Goal: Find contact information: Find contact information

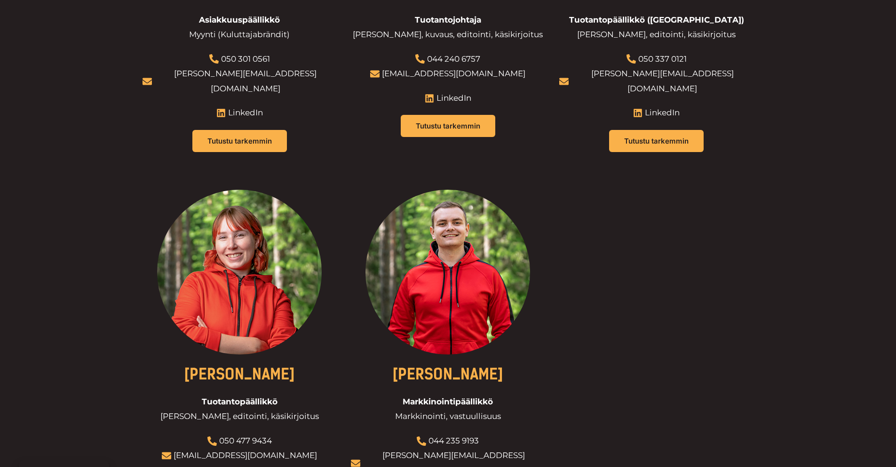
scroll to position [1100, 0]
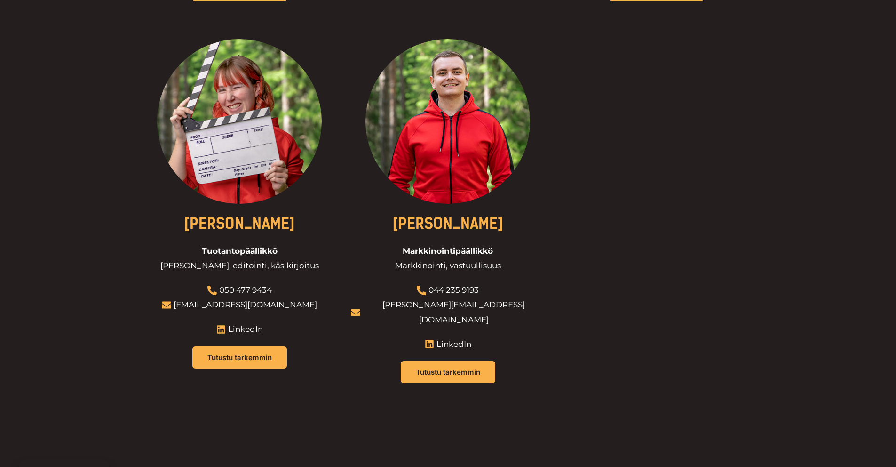
click at [251, 113] on div at bounding box center [240, 121] width 194 height 165
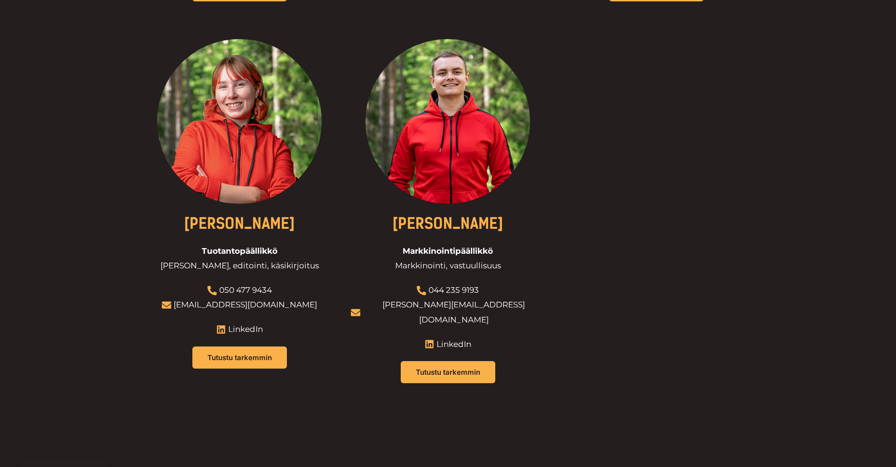
click at [236, 322] on span "LinkedIn" at bounding box center [244, 329] width 37 height 15
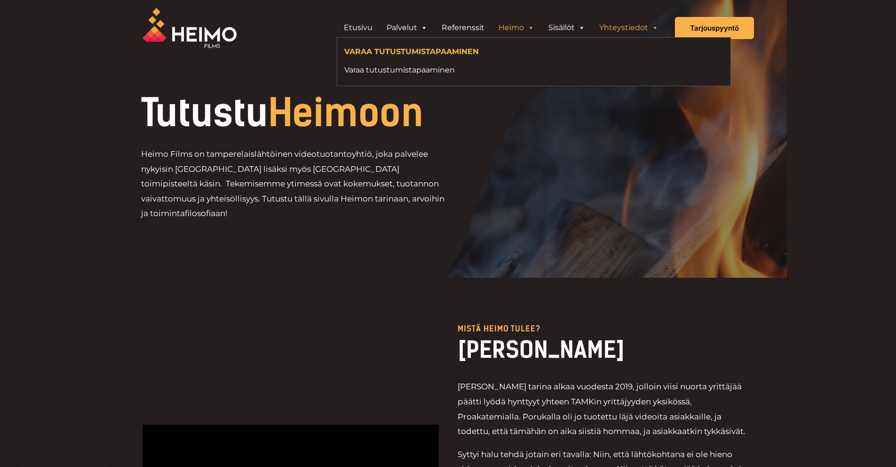
click at [609, 25] on link "Yhteystiedot" at bounding box center [628, 27] width 73 height 19
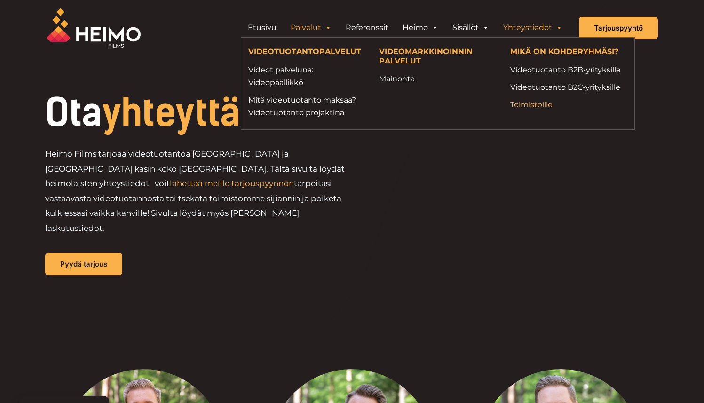
click at [525, 107] on link "Toimistoille" at bounding box center [569, 104] width 117 height 13
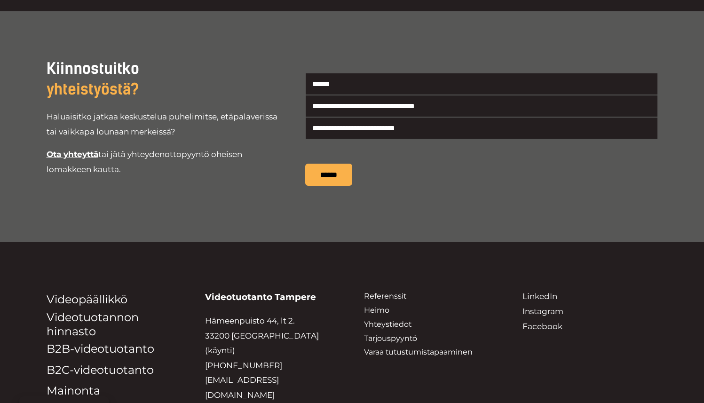
scroll to position [1177, 0]
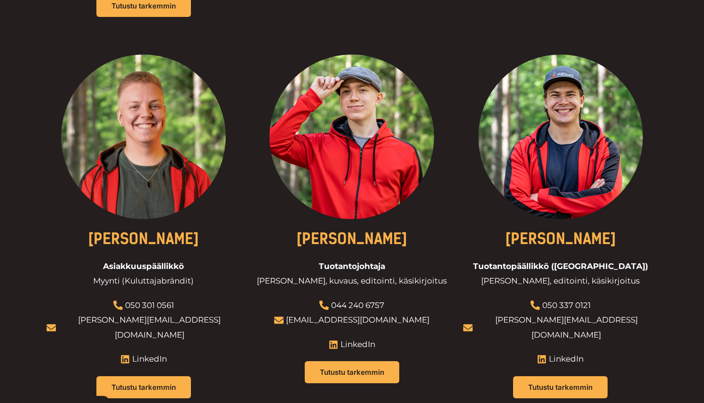
scroll to position [702, 0]
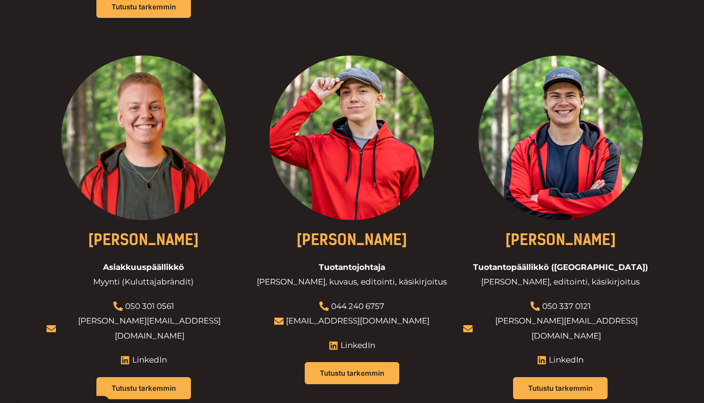
drag, startPoint x: 411, startPoint y: 302, endPoint x: 399, endPoint y: 308, distance: 14.1
click at [398, 309] on div at bounding box center [352, 226] width 194 height 341
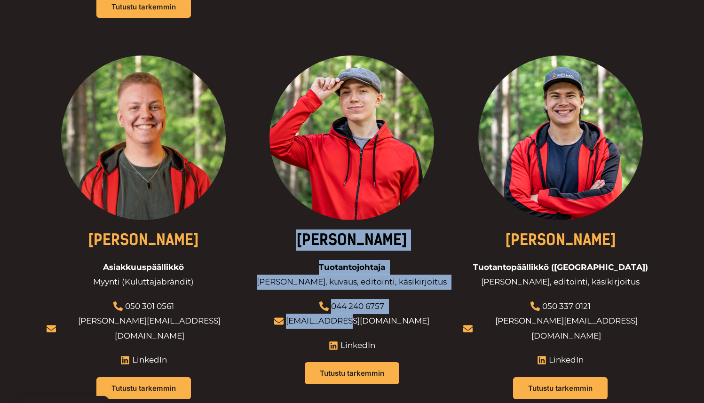
drag, startPoint x: 408, startPoint y: 302, endPoint x: 383, endPoint y: 300, distance: 24.5
click at [379, 301] on div "[PERSON_NAME] Tuotantojohtaja Tuotannon johtaminen, kuvaus, editointi, käsikirj…" at bounding box center [352, 226] width 194 height 341
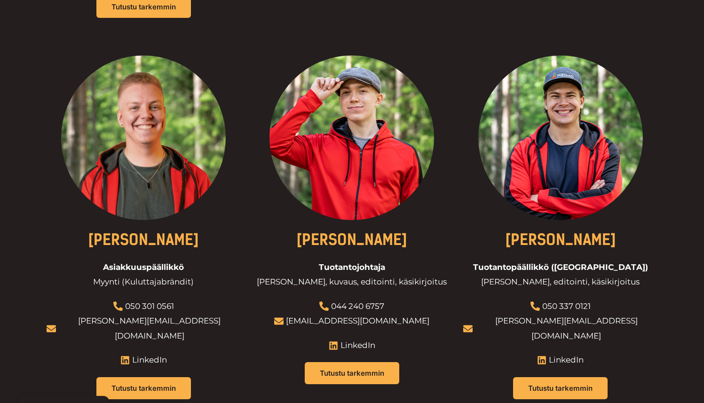
drag, startPoint x: 416, startPoint y: 302, endPoint x: 404, endPoint y: 300, distance: 11.4
click at [415, 302] on div at bounding box center [352, 226] width 194 height 341
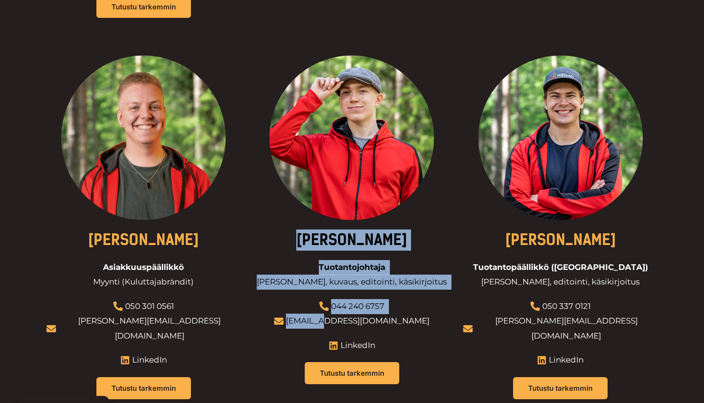
drag, startPoint x: 399, startPoint y: 300, endPoint x: 357, endPoint y: 300, distance: 42.4
click at [357, 300] on div "[PERSON_NAME] Tuotantojohtaja Tuotannon johtaminen, kuvaus, editointi, käsikirj…" at bounding box center [352, 226] width 194 height 341
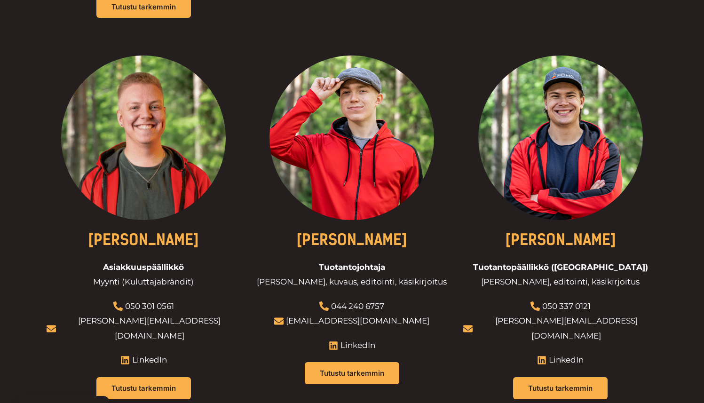
click at [436, 307] on div at bounding box center [352, 226] width 194 height 341
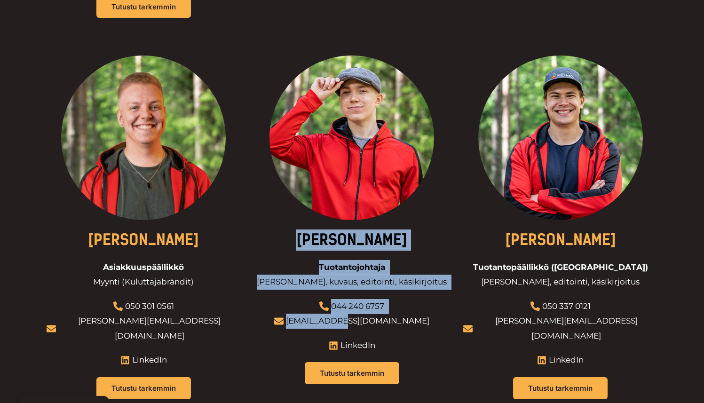
drag, startPoint x: 415, startPoint y: 301, endPoint x: 399, endPoint y: 305, distance: 16.6
click at [376, 306] on div "[PERSON_NAME] Tuotantojohtaja Tuotannon johtaminen, kuvaus, editointi, käsikirj…" at bounding box center [352, 226] width 194 height 341
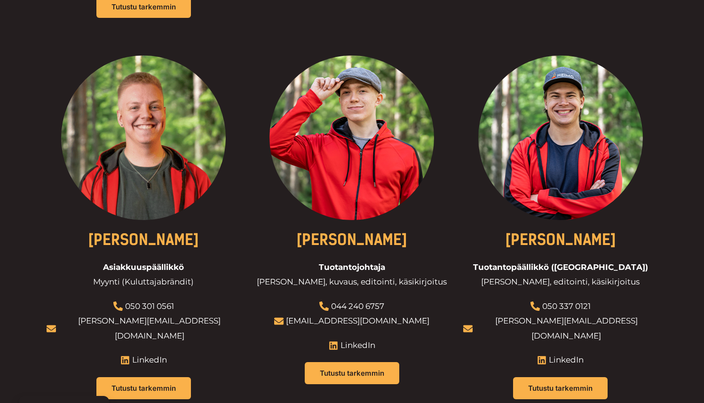
click at [400, 304] on div at bounding box center [352, 226] width 194 height 341
drag, startPoint x: 399, startPoint y: 304, endPoint x: 411, endPoint y: 304, distance: 11.8
click at [408, 306] on div at bounding box center [352, 226] width 194 height 341
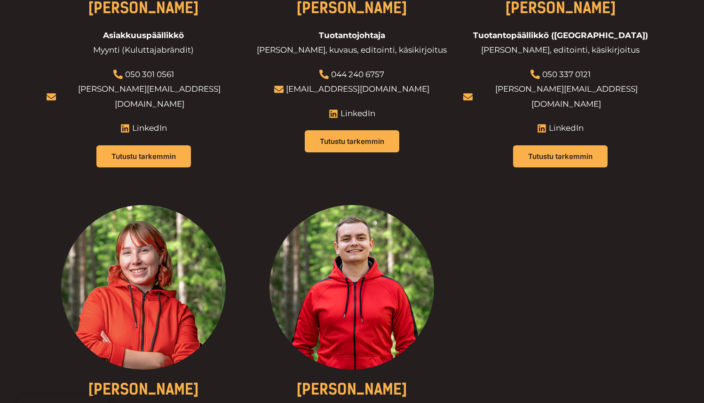
scroll to position [1022, 0]
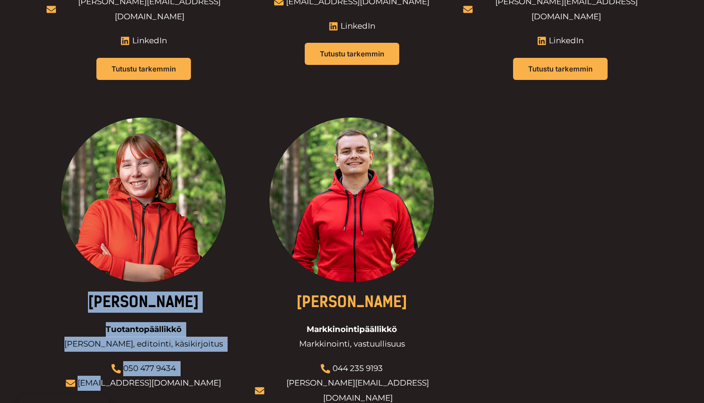
drag, startPoint x: 206, startPoint y: 350, endPoint x: 137, endPoint y: 352, distance: 68.7
click at [131, 352] on div "[PERSON_NAME] Tuotantopäällikkö [PERSON_NAME], editointi, käsikirjoitus 050 477…" at bounding box center [144, 288] width 194 height 341
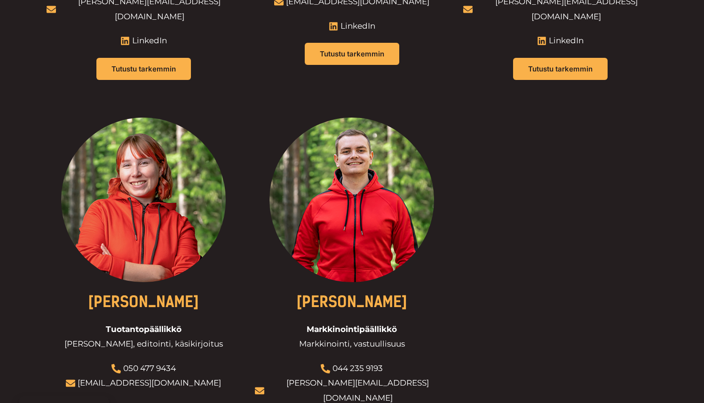
click at [200, 354] on div at bounding box center [144, 288] width 194 height 341
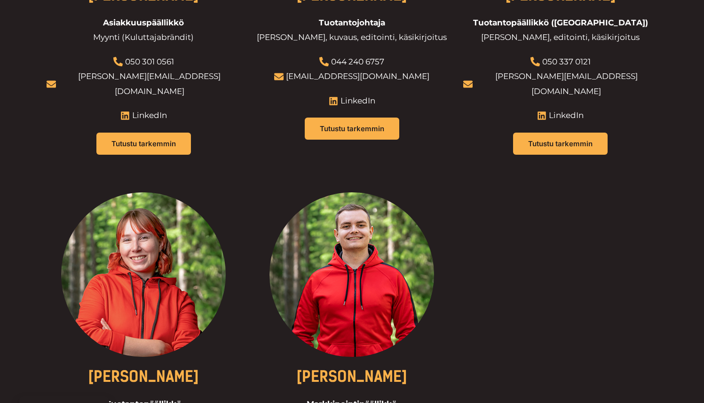
scroll to position [957, 0]
